Goal: Find specific page/section: Find specific page/section

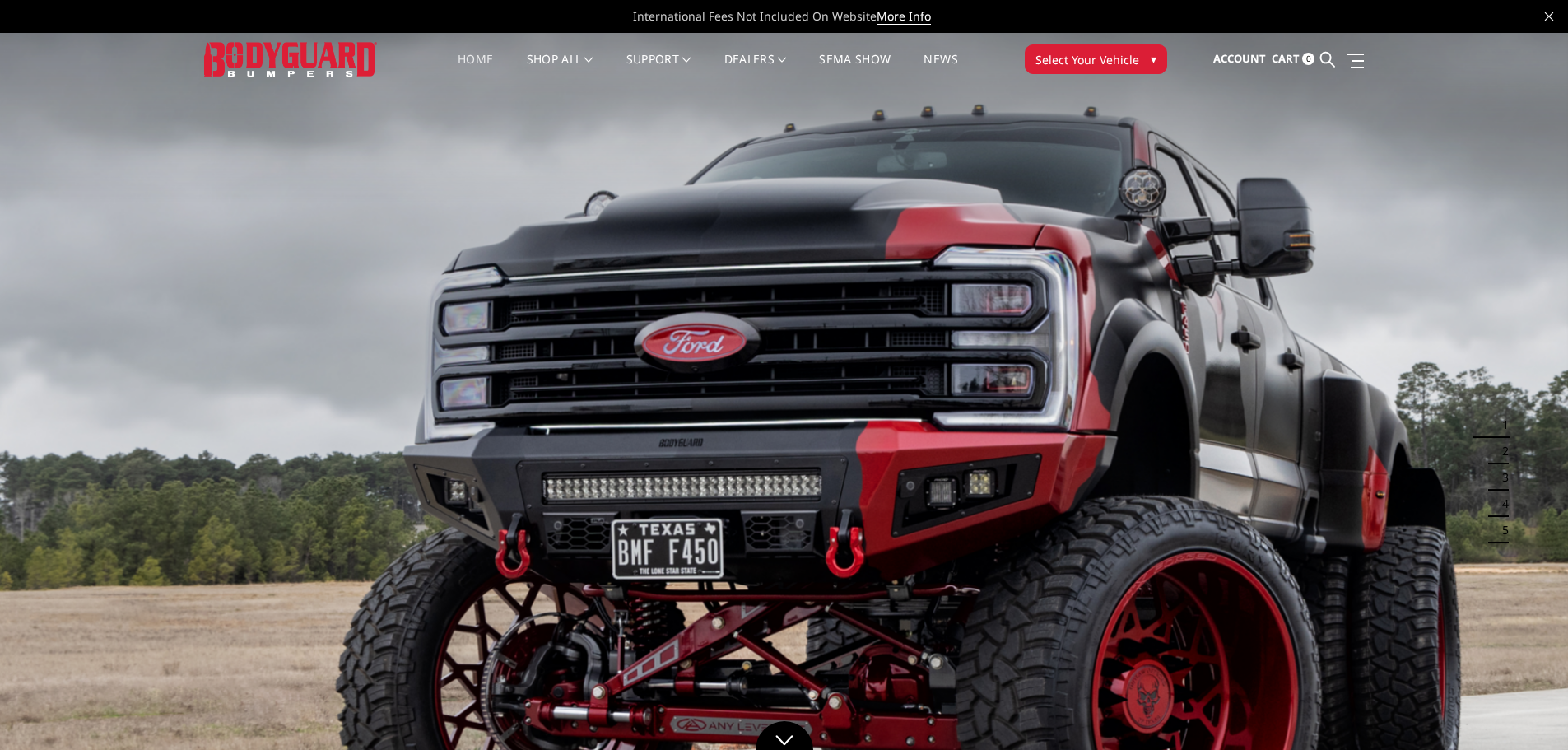
click at [1064, 58] on span "Select Your Vehicle" at bounding box center [1087, 60] width 103 height 18
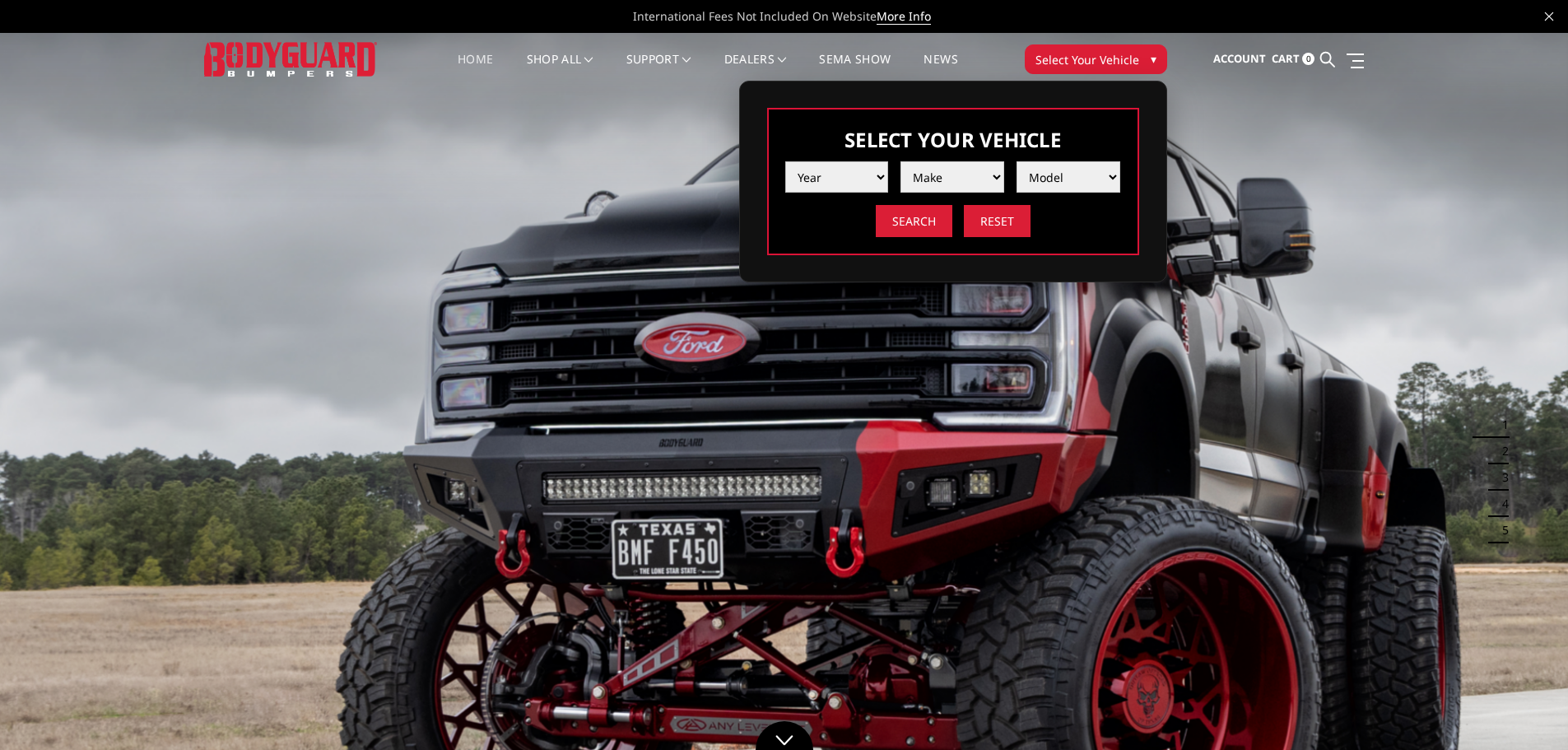
click at [805, 177] on select "Year [DATE] 2024 2023 2022 2021 2020 2019 2018 2017 2016 2015 2014 2013 2012 20…" at bounding box center [836, 177] width 103 height 31
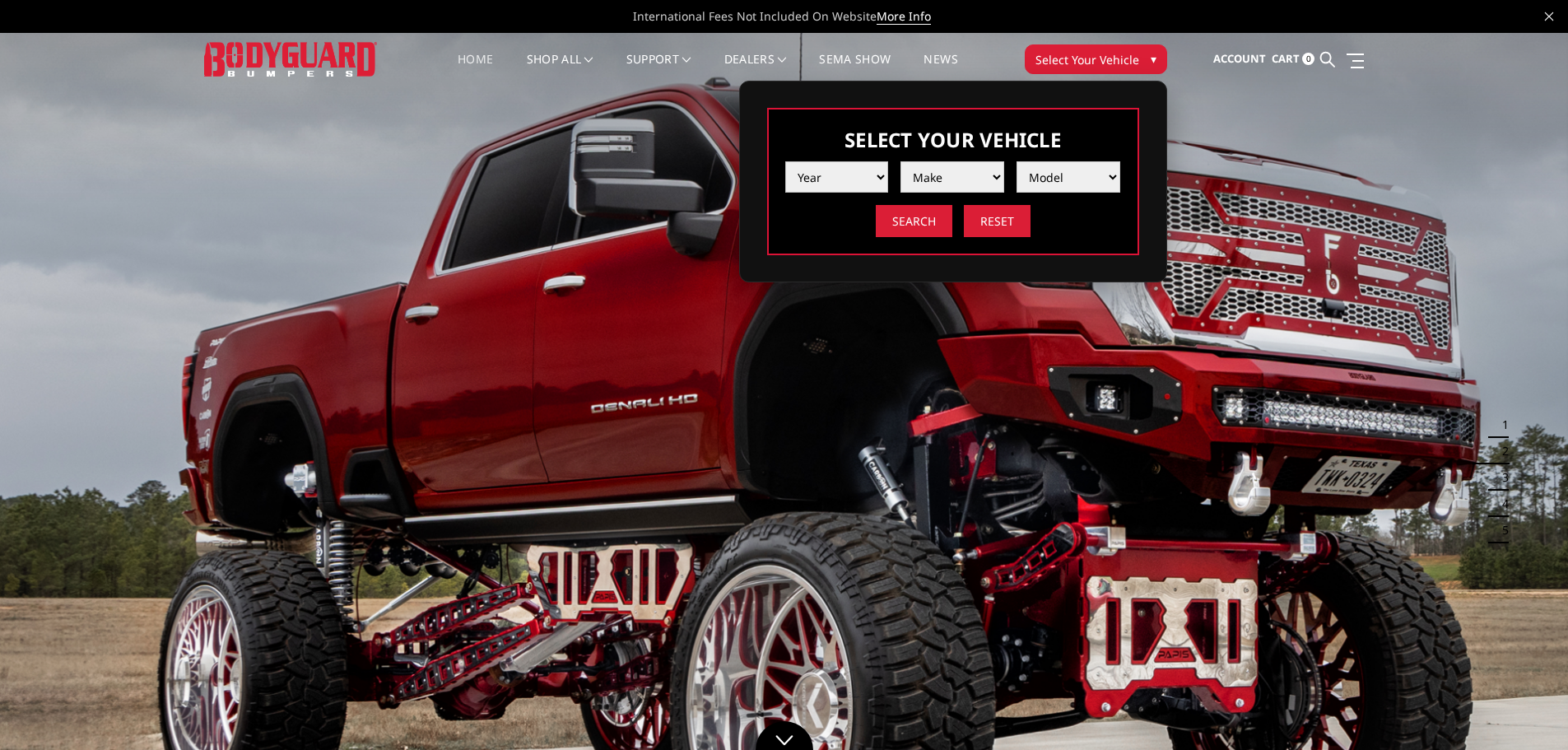
select select "yr_2018"
click at [785, 162] on select "Year [DATE] 2024 2023 2022 2021 2020 2019 2018 2017 2016 2015 2014 2013 2012 20…" at bounding box center [836, 177] width 103 height 31
click at [956, 194] on div "Year [DATE] 2024 2023 2022 2021 2020 2019 2018 2017 2016 2015 2014 2013 2012 20…" at bounding box center [952, 193] width 336 height 88
click at [961, 179] on select "Make Chevrolet Ford GMC Nissan Ram Toyota" at bounding box center [951, 177] width 103 height 31
select select "mk_chevrolet"
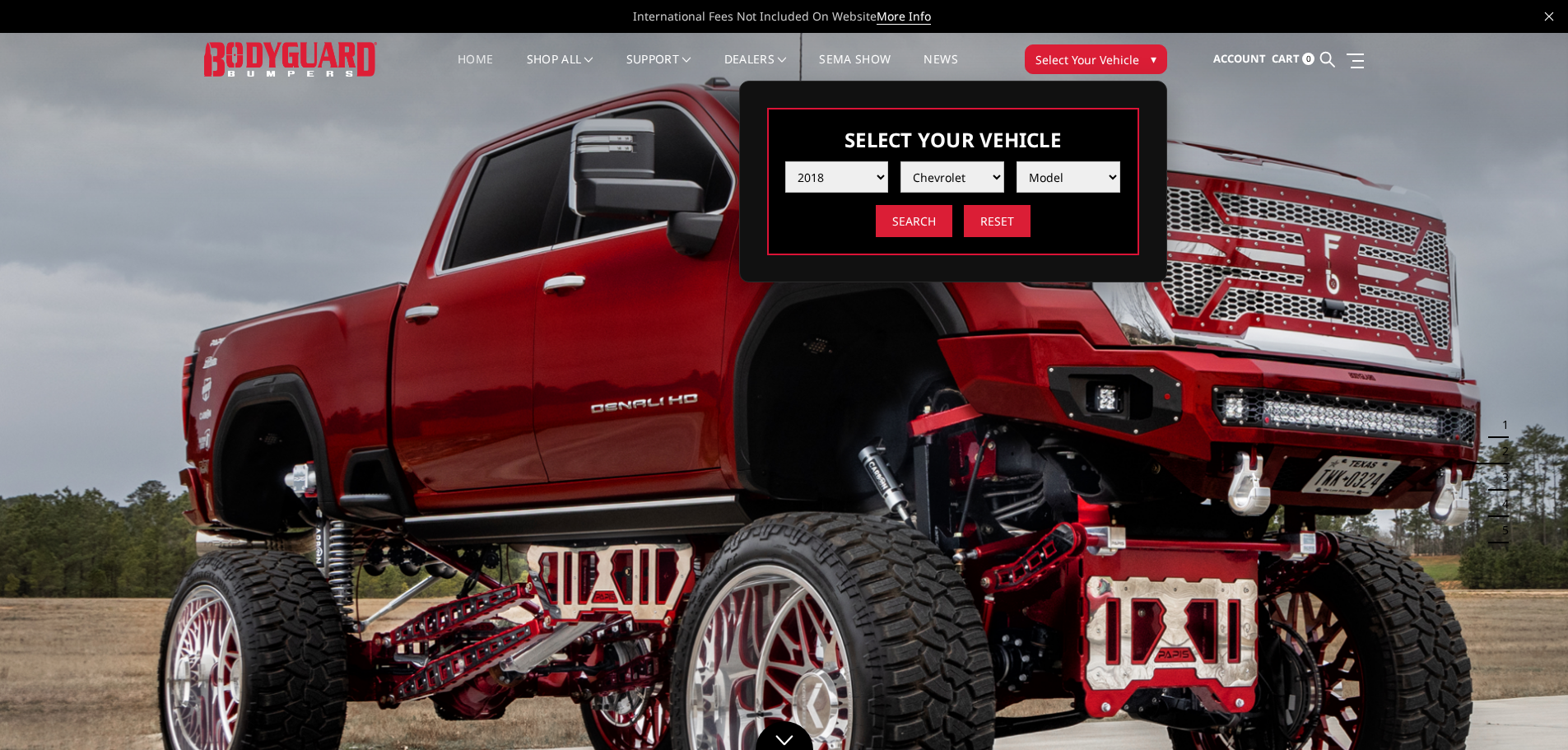
click at [900, 162] on select "Make Chevrolet Ford GMC Nissan Ram Toyota" at bounding box center [951, 177] width 103 height 31
click at [1053, 170] on select "Model [US_STATE] Silverado 1500 Silverado 2500 / 3500 Tahoe/Suburban 1500" at bounding box center [1067, 177] width 103 height 31
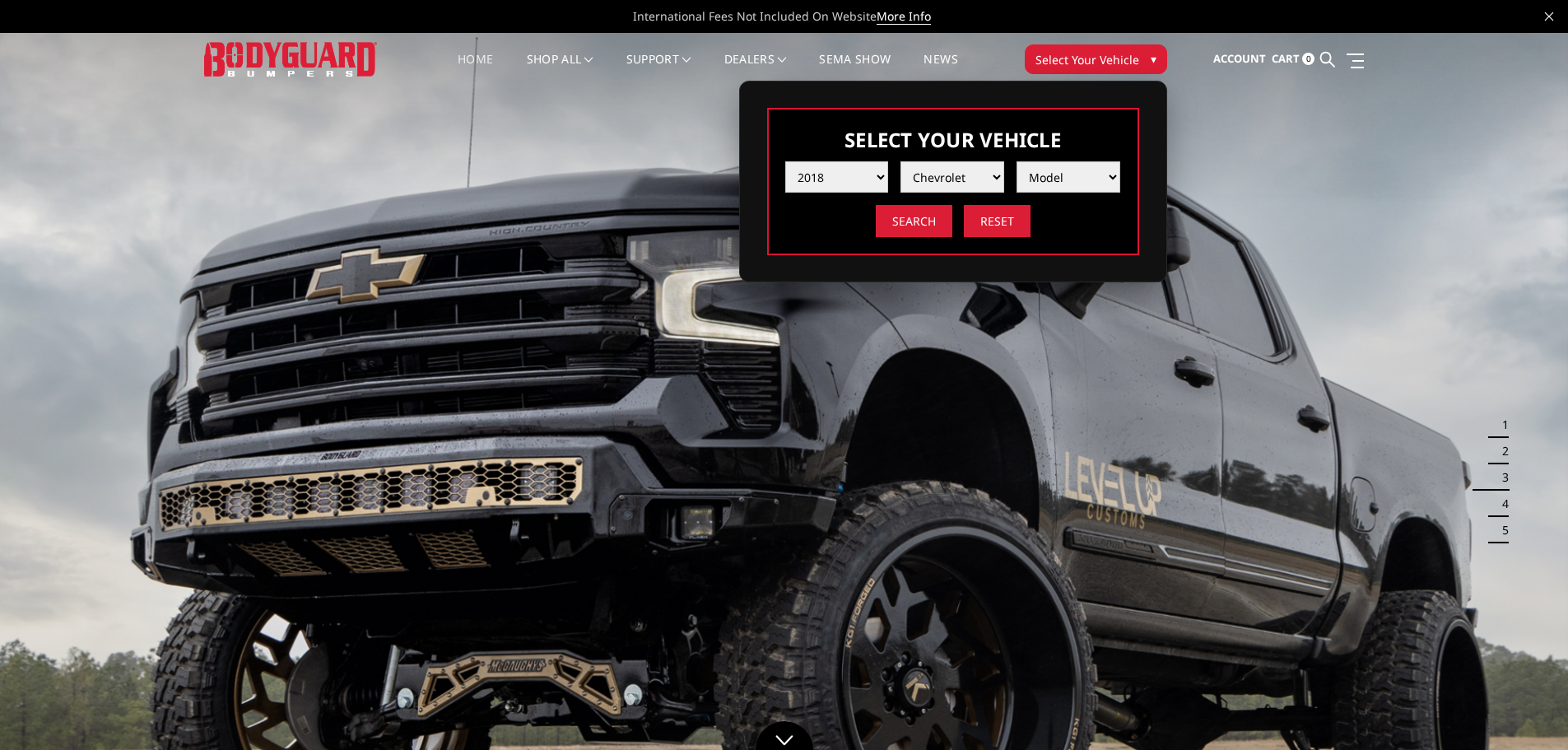
select select "md_silverado-1500"
click at [1016, 162] on select "Model [US_STATE] Silverado 1500 Silverado 2500 / 3500 Tahoe/Suburban 1500" at bounding box center [1067, 177] width 103 height 31
click at [927, 230] on input "Search" at bounding box center [914, 221] width 77 height 32
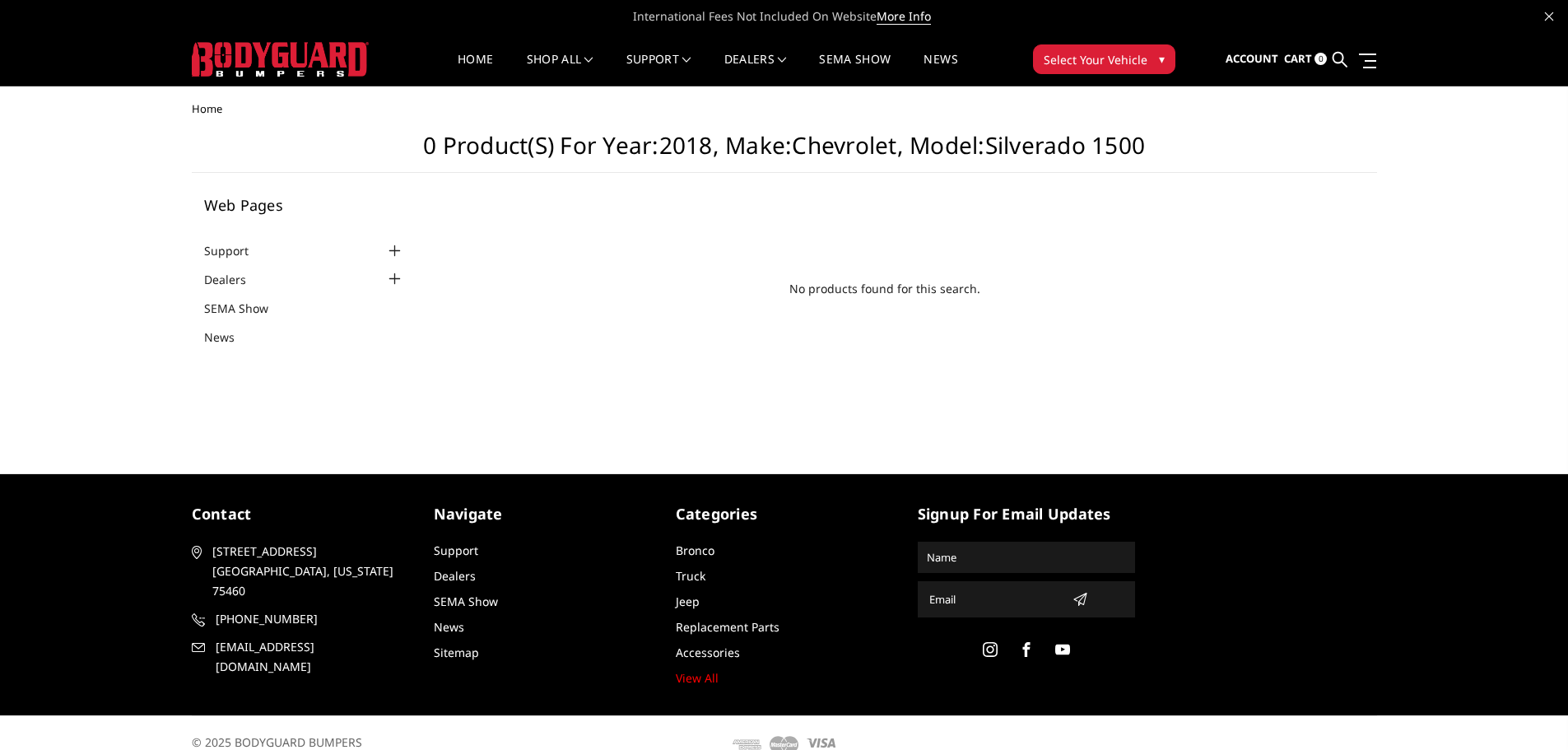
scroll to position [22, 0]
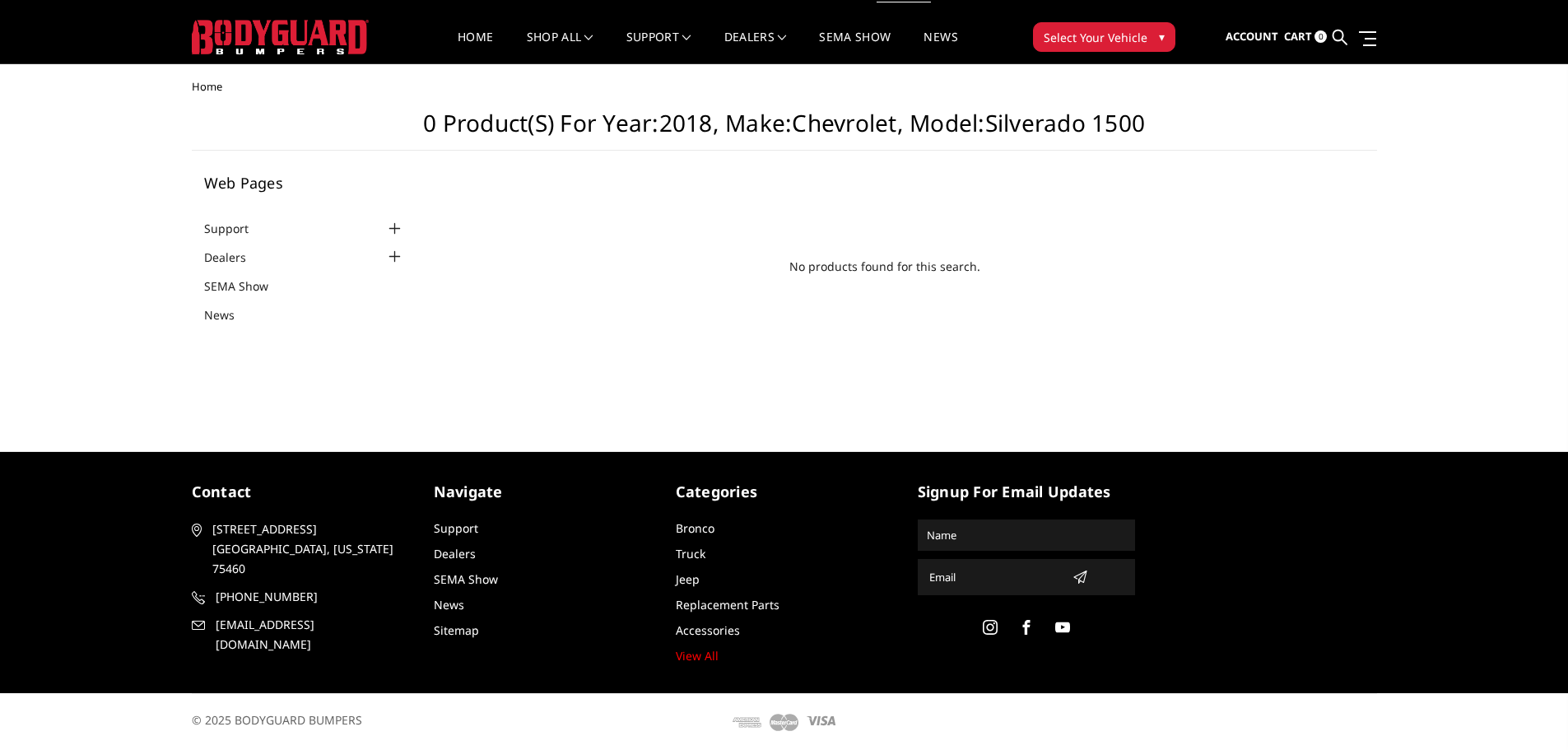
click at [1089, 41] on span "Select Your Vehicle" at bounding box center [1094, 37] width 103 height 18
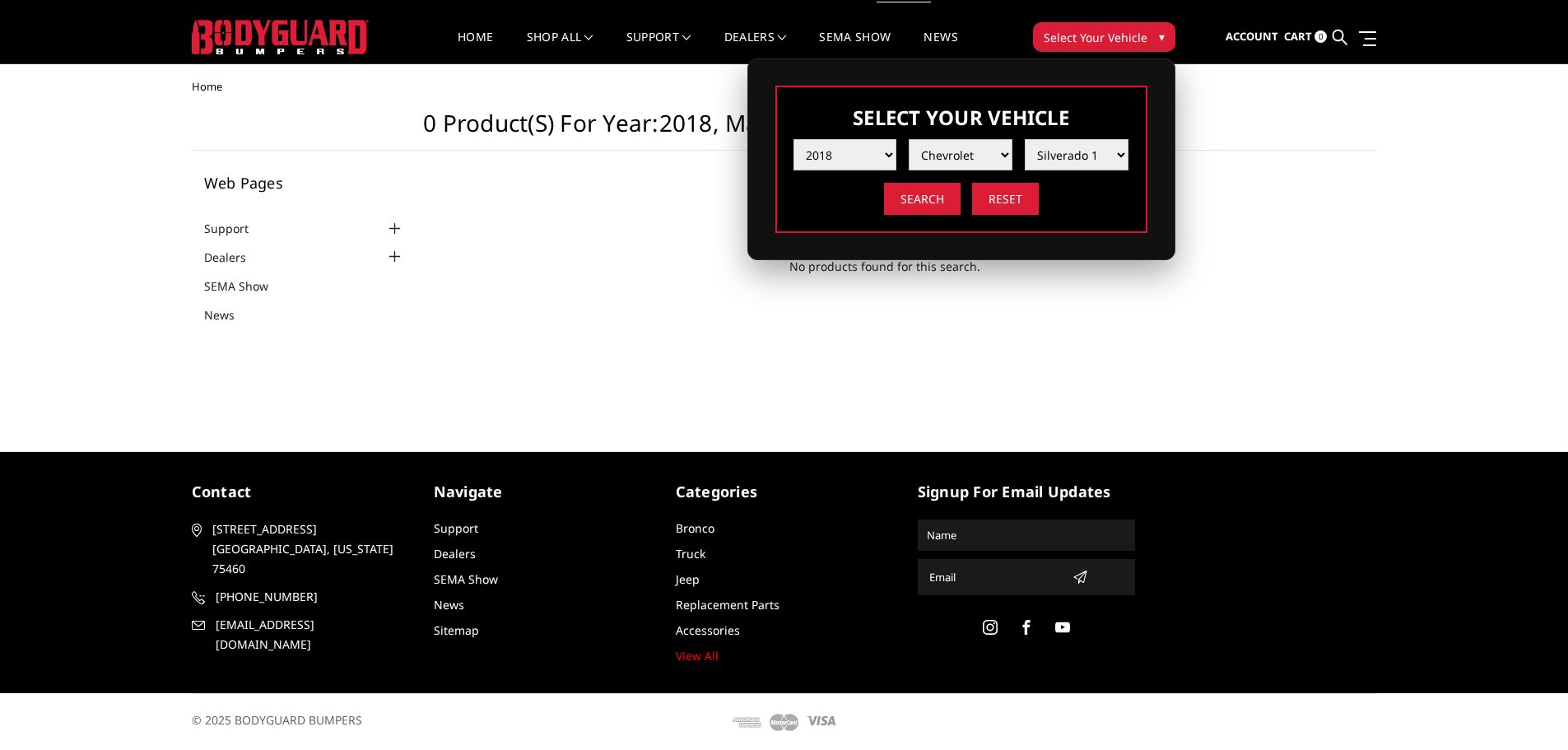
click at [951, 143] on select "Make Chevrolet Ford GMC Nissan Ram Toyota" at bounding box center [960, 154] width 103 height 31
select select "mk_ford"
click at [908, 139] on select "Make Chevrolet Ford GMC Nissan Ram Toyota" at bounding box center [960, 154] width 103 height 31
click at [1077, 155] on select "Model F150 F150 Raptor F250 / F350 F450 F550" at bounding box center [1076, 154] width 103 height 31
select select "md_f150"
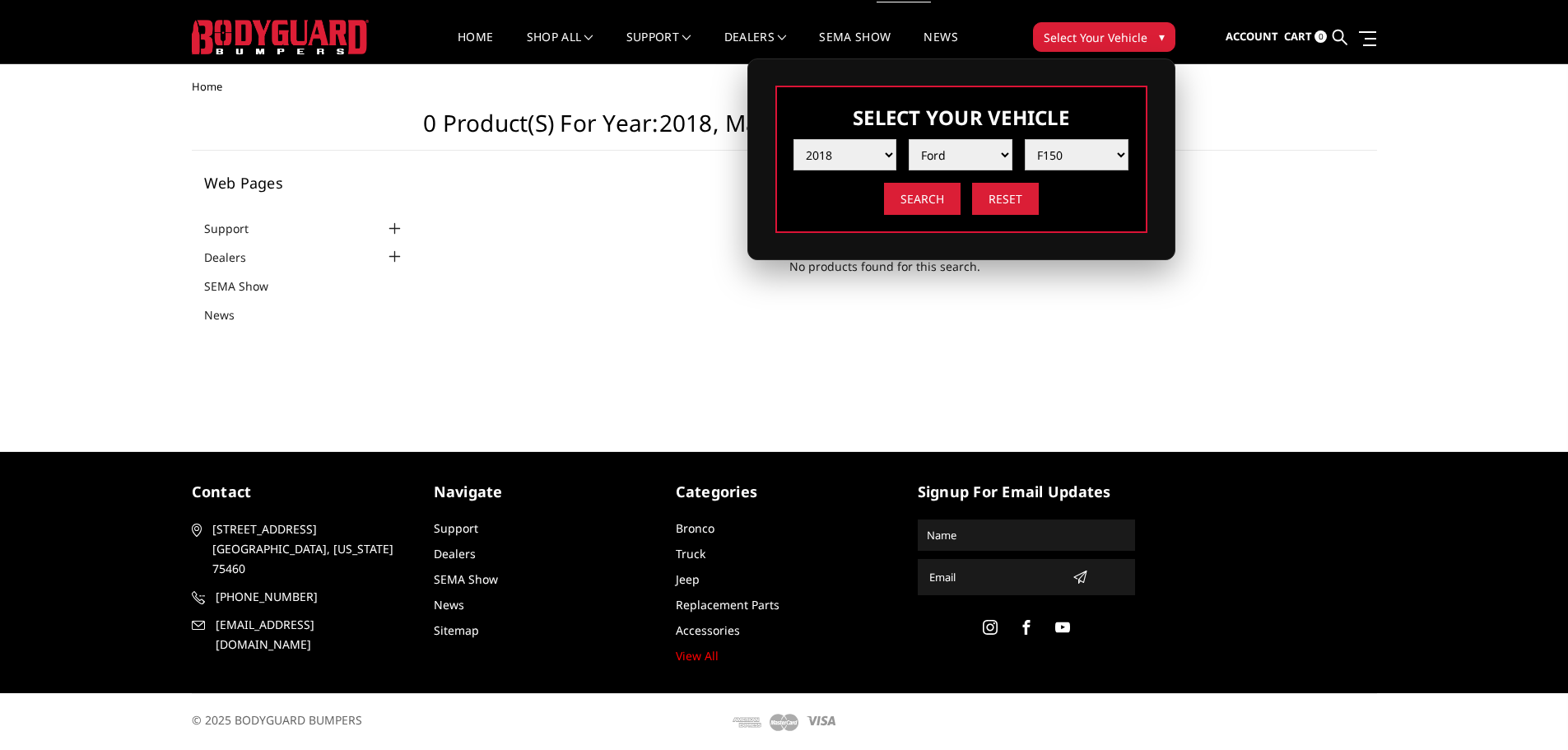
click at [1025, 139] on select "Model F150 F150 Raptor F250 / F350 F450 F550" at bounding box center [1076, 154] width 103 height 31
click at [925, 201] on input "Search" at bounding box center [922, 199] width 77 height 32
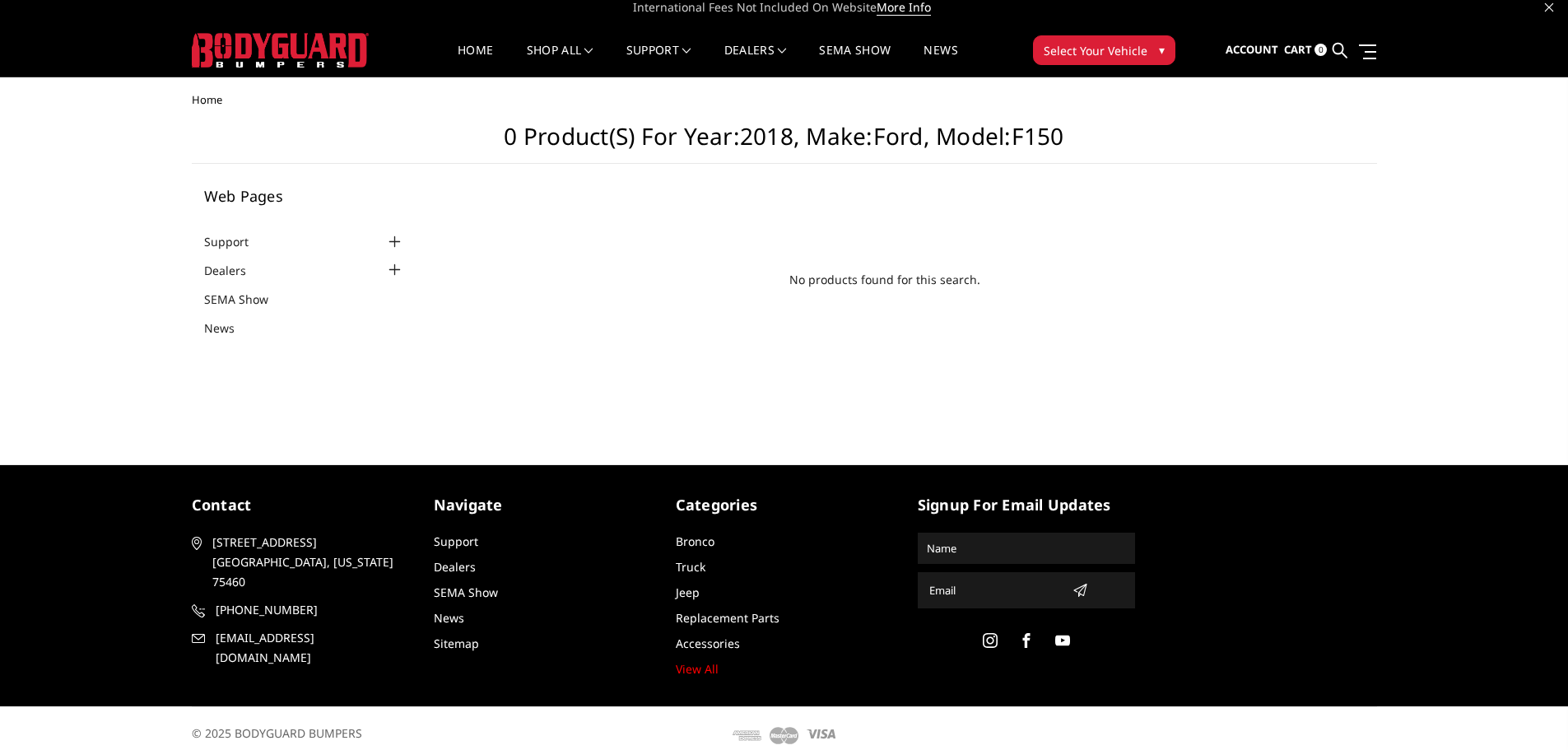
scroll to position [22, 0]
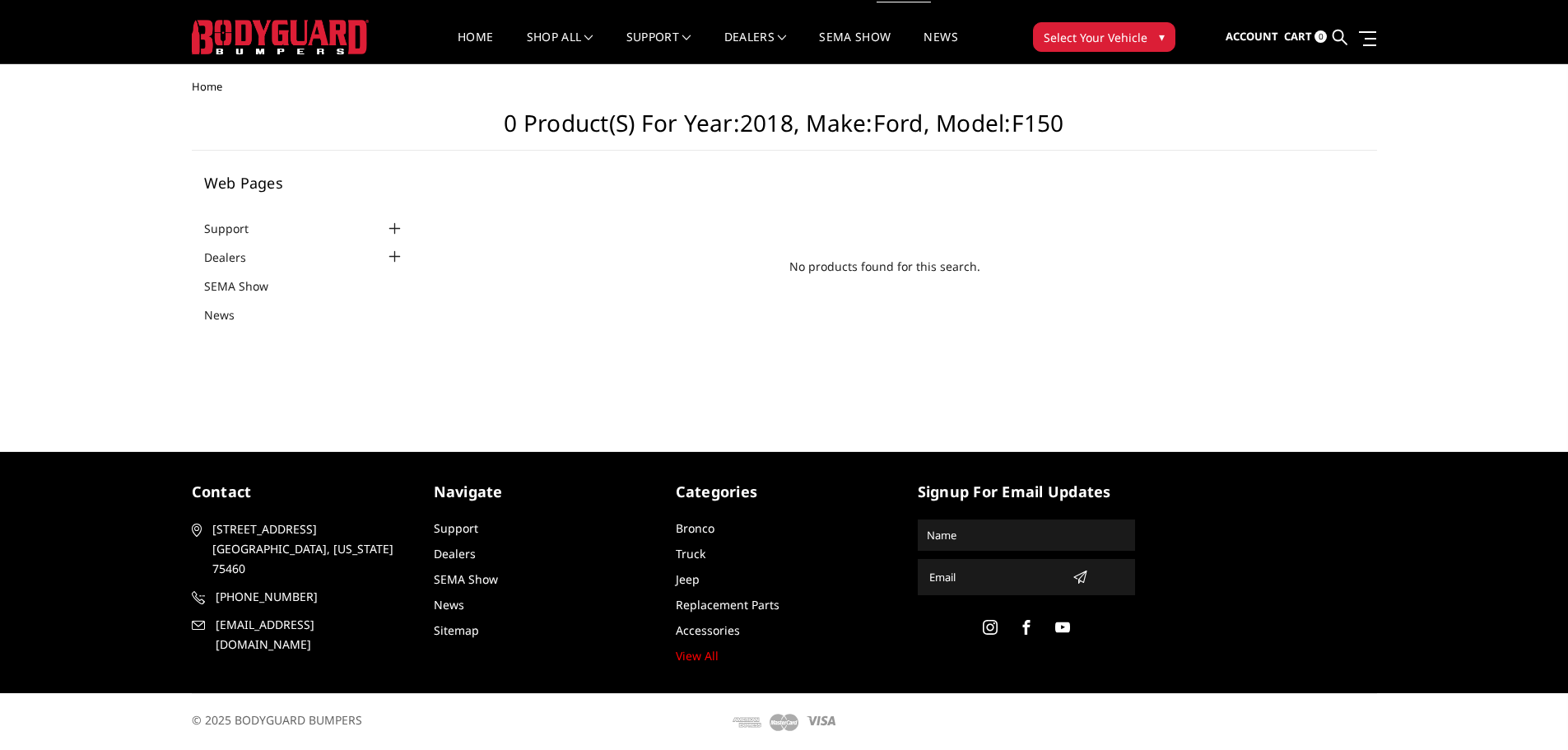
click at [1104, 40] on span "Select Your Vehicle" at bounding box center [1094, 37] width 103 height 18
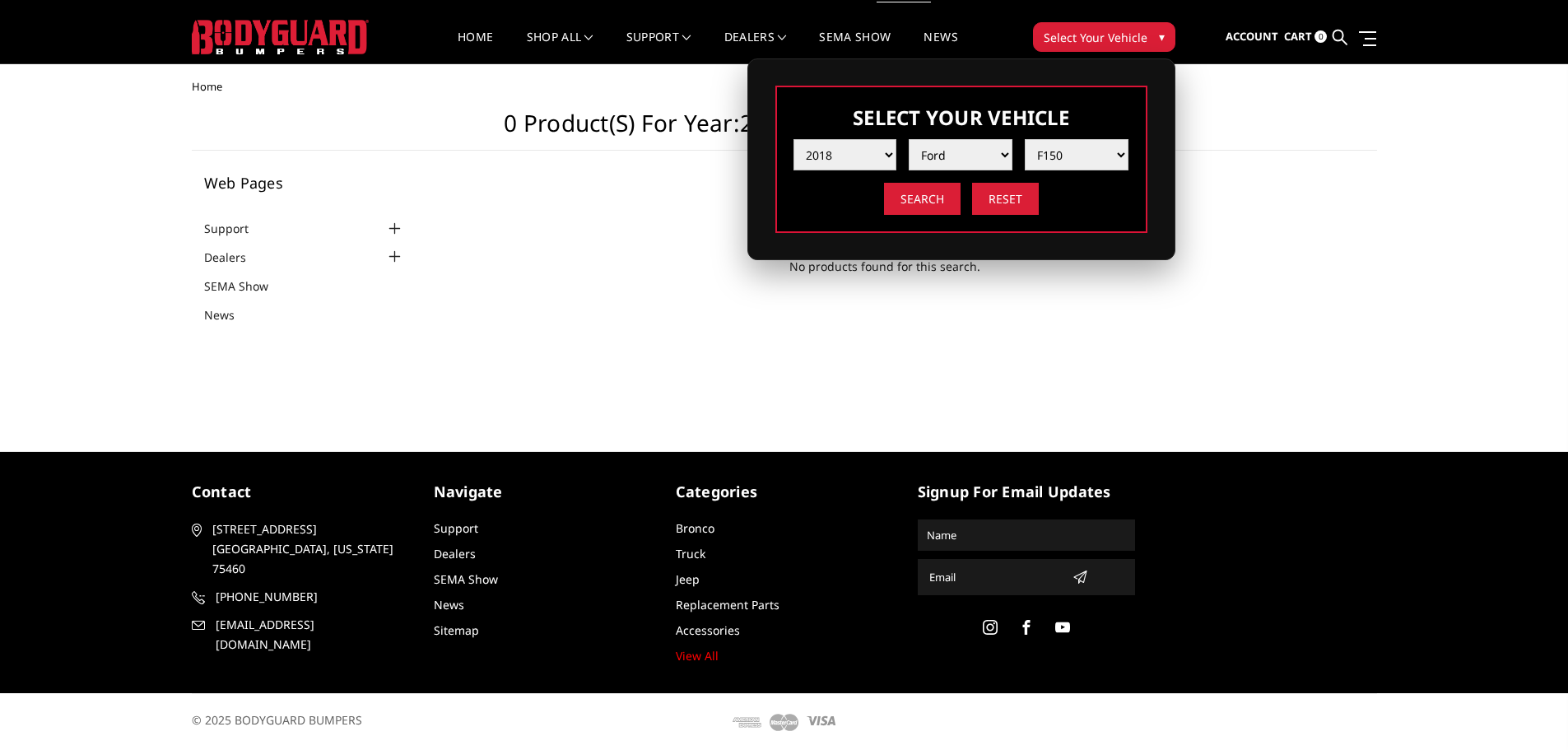
click at [814, 162] on select "Year [DATE] 2024 2023 2022 2021 2020 2019 2018 2017 2016 2015 2014 2013 2012 20…" at bounding box center [845, 154] width 103 height 31
select select "yr_2003"
click at [793, 139] on select "Year [DATE] 2024 2023 2022 2021 2020 2019 2018 2017 2016 2015 2014 2013 2012 20…" at bounding box center [845, 154] width 103 height 31
select select "-1"
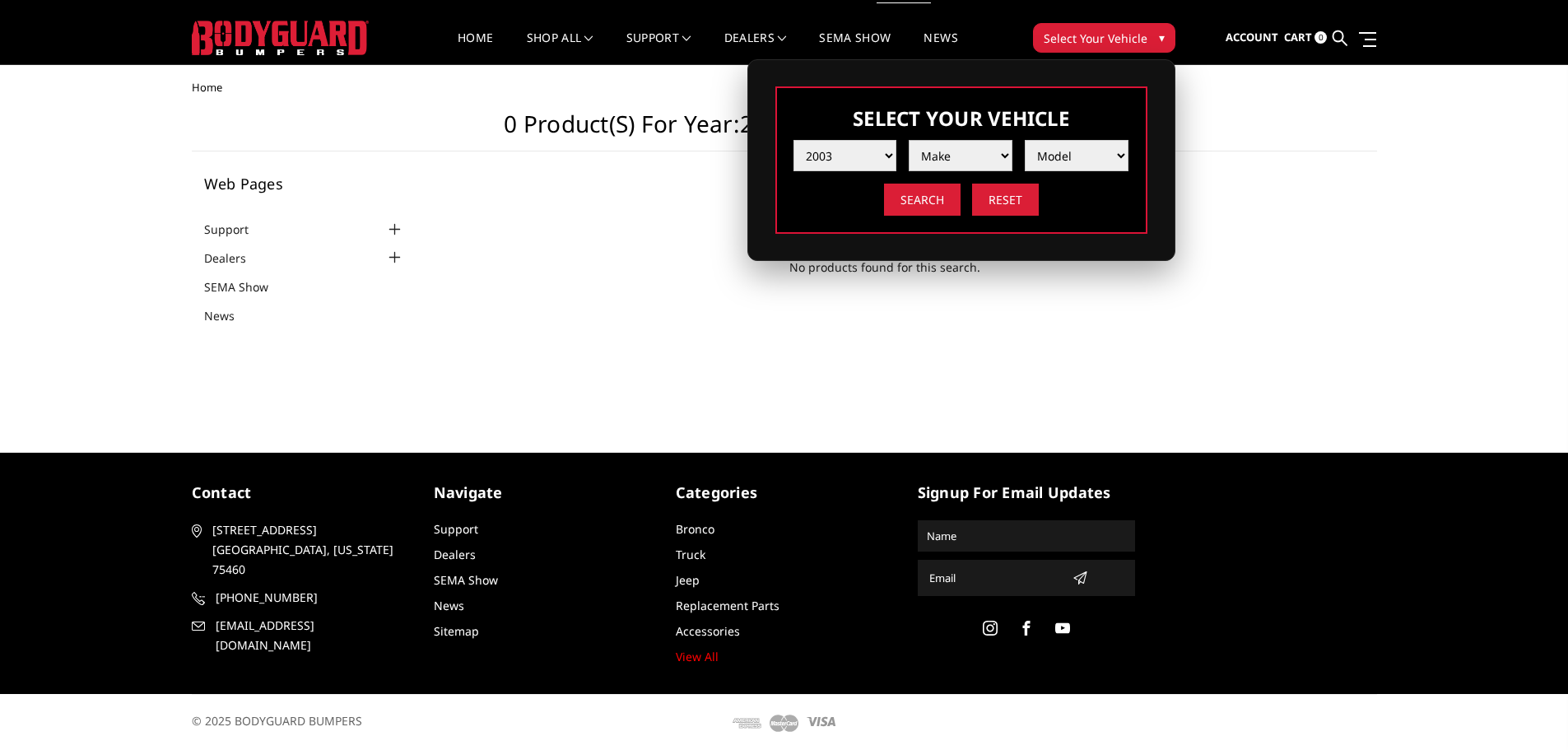
drag, startPoint x: 951, startPoint y: 159, endPoint x: 958, endPoint y: 170, distance: 13.0
click at [951, 159] on select "Make Chevrolet Ford GMC Ram" at bounding box center [960, 155] width 103 height 31
click at [966, 158] on select "Make Chevrolet Ford GMC Ram" at bounding box center [960, 155] width 103 height 31
select select "mk_chevrolet"
click at [908, 140] on select "Make Chevrolet Ford GMC Ram" at bounding box center [960, 155] width 103 height 31
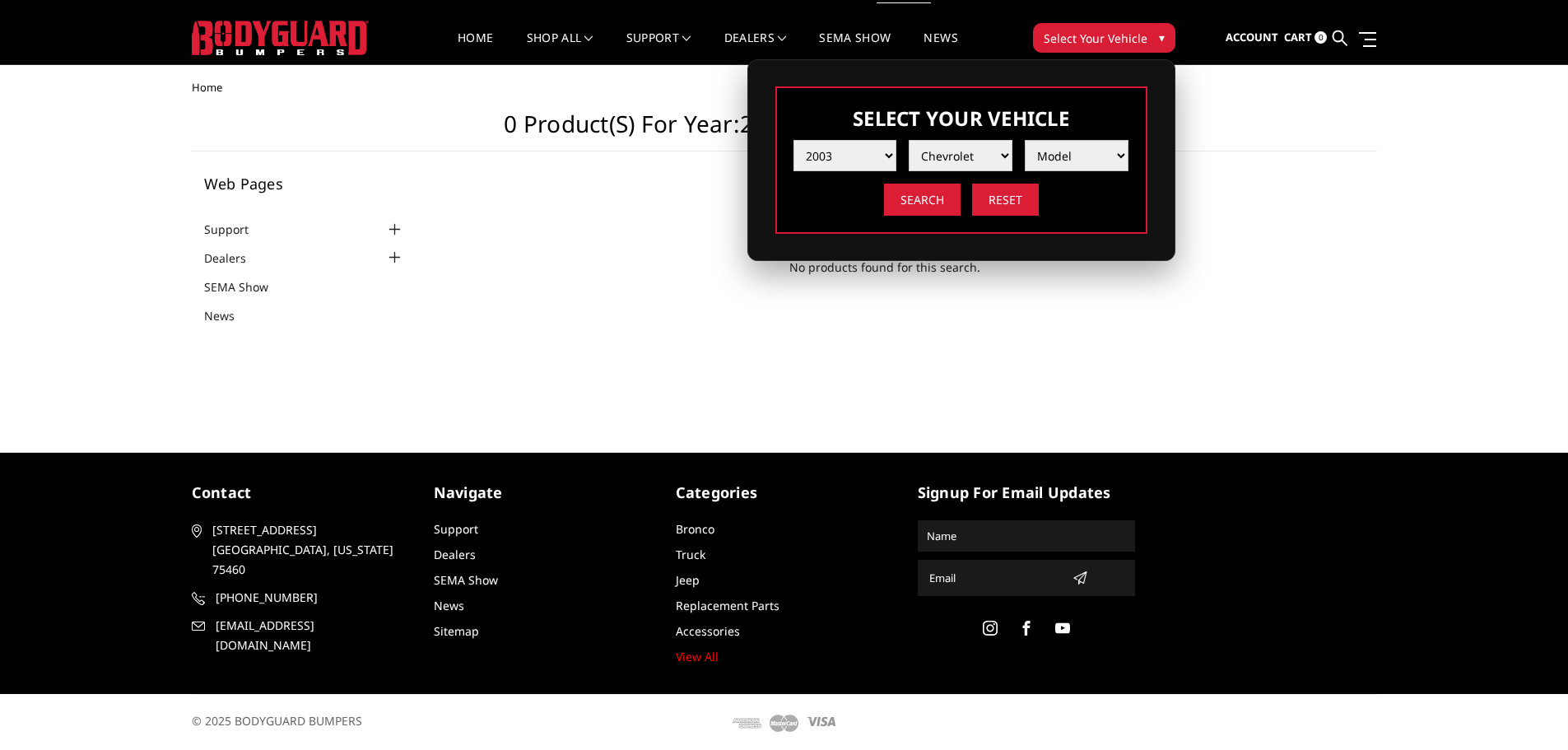
click at [1069, 163] on select "Model Silverado 1500 Silverado 2500 / 3500" at bounding box center [1076, 155] width 103 height 31
select select "md_silverado-1500"
click at [1025, 140] on select "Model Silverado 1500 Silverado 2500 / 3500" at bounding box center [1076, 155] width 103 height 31
click at [931, 202] on input "Search" at bounding box center [922, 199] width 77 height 32
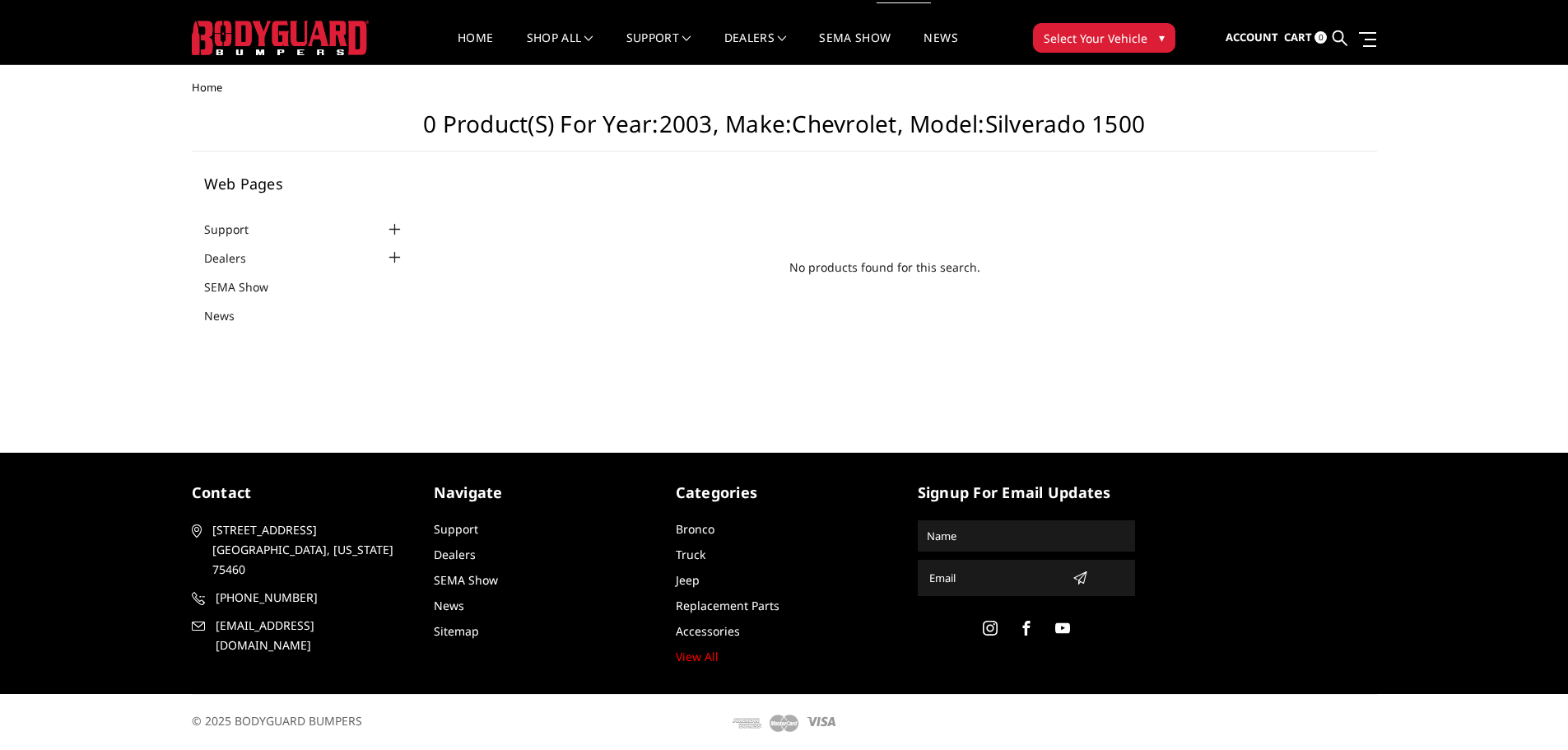
scroll to position [22, 0]
